Goal: Navigation & Orientation: Find specific page/section

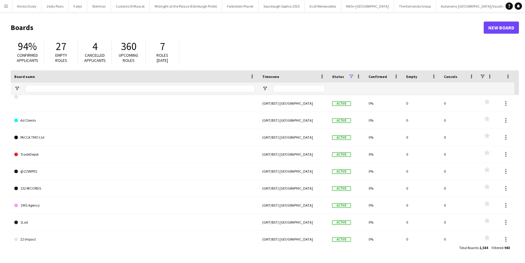
click at [7, 4] on app-icon "Menu" at bounding box center [6, 6] width 5 height 5
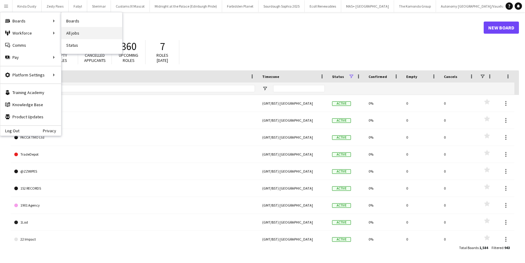
click at [74, 35] on link "All jobs" at bounding box center [91, 33] width 61 height 12
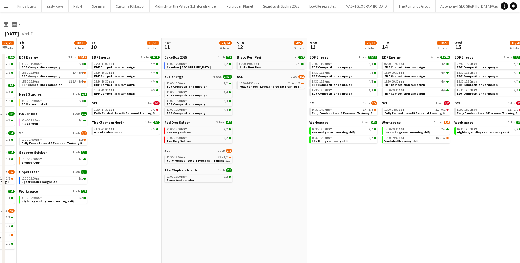
scroll to position [0, 278]
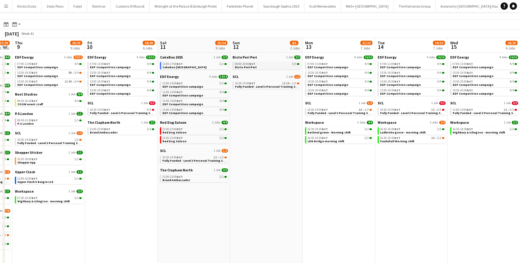
click at [256, 68] on link "09:00-19:00 BST 3/3 Bisto Peri Peri" at bounding box center [267, 65] width 64 height 7
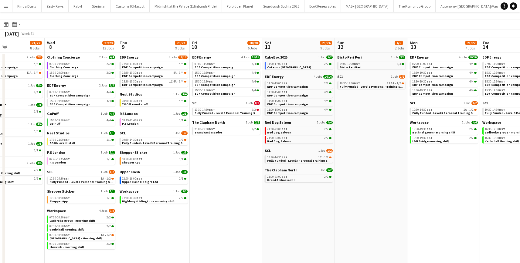
scroll to position [0, 172]
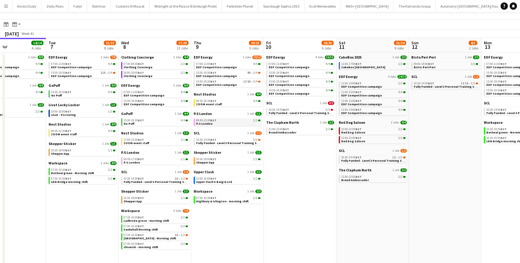
click at [200, 124] on span "P.S London" at bounding box center [204, 124] width 16 height 4
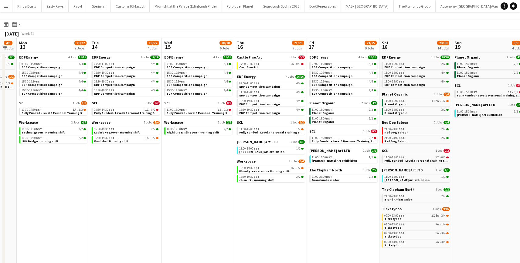
scroll to position [0, 202]
click at [248, 69] on app-brief-job-card "17:30-21:30 BST 5A • 0/3 Cast Fine Art" at bounding box center [270, 66] width 68 height 8
click at [248, 66] on span "Cast Fine Art" at bounding box center [248, 67] width 19 height 4
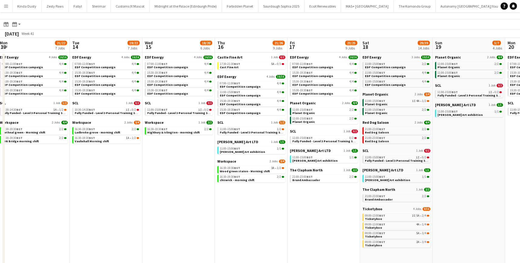
scroll to position [0, 250]
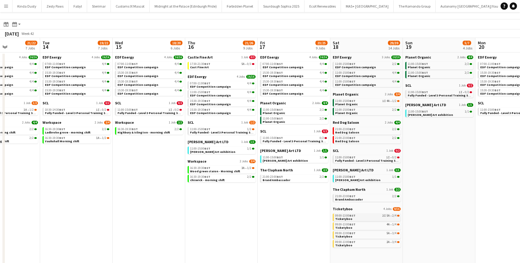
click at [348, 217] on span "09:00-13:00 BST" at bounding box center [345, 215] width 20 height 3
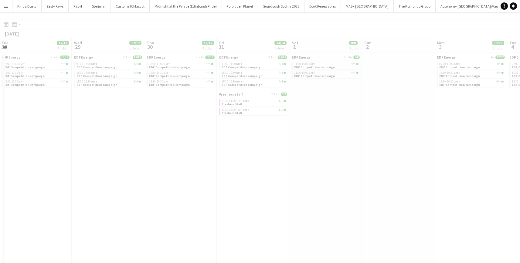
scroll to position [0, 155]
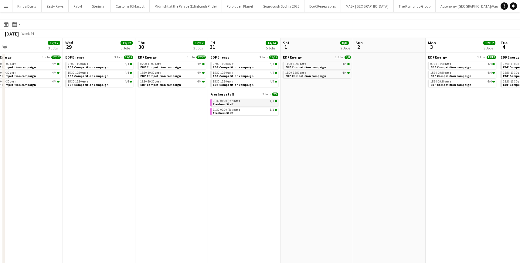
click at [224, 101] on span "21:30-01:00 (Sat) GMT" at bounding box center [227, 101] width 28 height 3
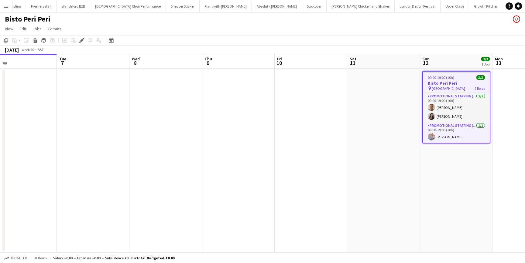
scroll to position [0, 188]
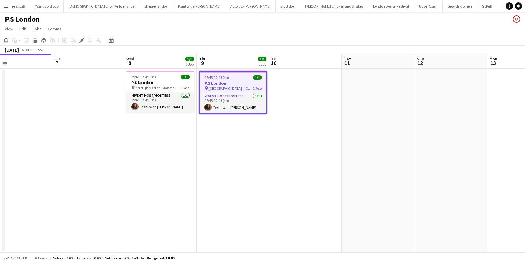
scroll to position [0, 166]
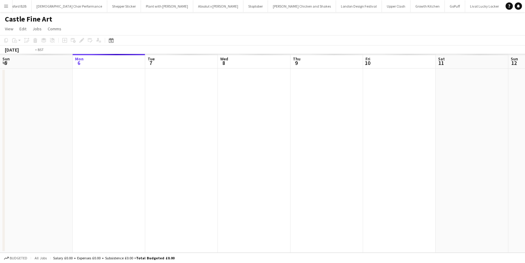
scroll to position [0, 209]
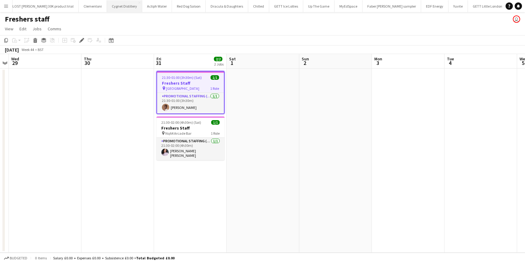
scroll to position [0, 562]
click at [175, 131] on span "Nq64 Arcade Bar" at bounding box center [178, 133] width 26 height 5
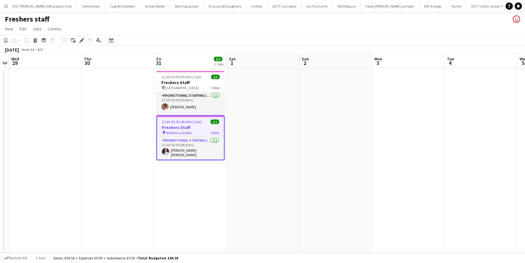
click at [175, 131] on span "Nq64 Arcade Bar" at bounding box center [179, 133] width 26 height 5
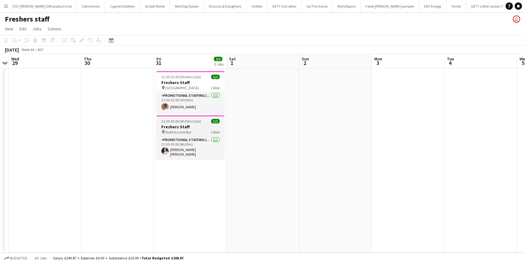
click at [175, 131] on span "Nq64 Arcade Bar" at bounding box center [178, 132] width 26 height 5
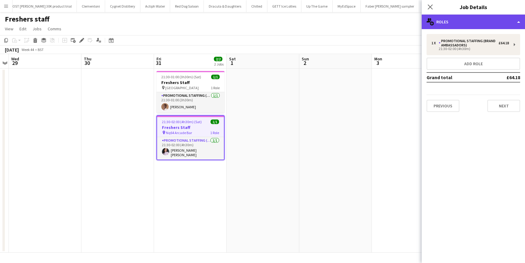
click at [514, 19] on div "multiple-users-add Roles" at bounding box center [473, 22] width 103 height 15
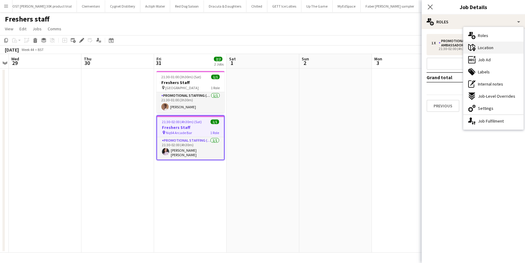
click at [497, 49] on div "maps-pin-1 Location" at bounding box center [493, 48] width 60 height 12
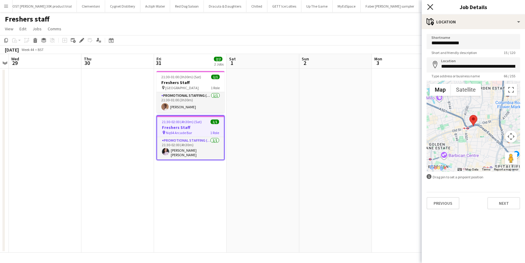
click at [431, 6] on icon at bounding box center [430, 7] width 6 height 6
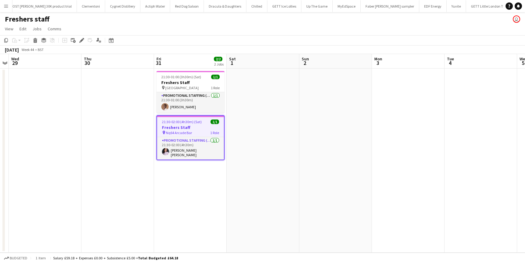
click at [169, 190] on app-date-cell "21:30-01:00 (3h30m) (Sat) 1/1 Freshers Staff pin Greenwich 1 Role Promotional S…" at bounding box center [190, 161] width 73 height 184
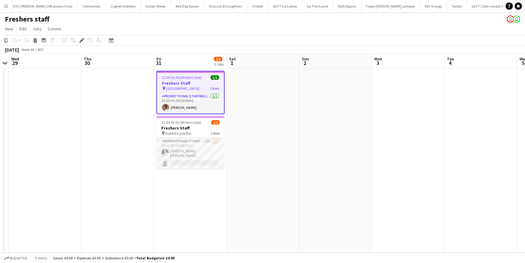
scroll to position [0, 562]
